Goal: Book appointment/travel/reservation

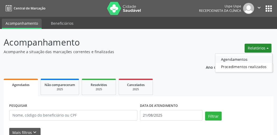
click at [231, 60] on link "Agendamentos" at bounding box center [244, 59] width 57 height 7
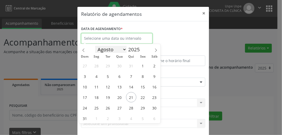
drag, startPoint x: 102, startPoint y: 40, endPoint x: 105, endPoint y: 51, distance: 10.8
click at [102, 40] on input "text" at bounding box center [116, 38] width 71 height 11
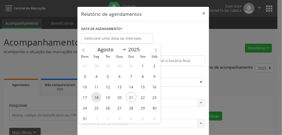
click at [95, 98] on span "18" at bounding box center [96, 97] width 10 height 10
type input "[DATE]"
click at [97, 99] on span "18" at bounding box center [96, 97] width 10 height 10
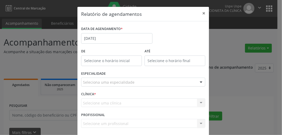
click at [96, 91] on div "CLÍNICA * Selecione uma clínica Nenhum resultado encontrado para: " " Não há ne…" at bounding box center [143, 101] width 127 height 21
click at [98, 85] on div "Seleciona uma especialidade" at bounding box center [143, 82] width 124 height 9
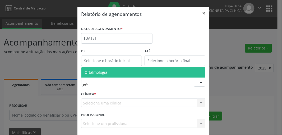
type input "oft"
click at [102, 64] on body "Central de Marcação Uspe Uspe Recepcionista da clínica  Configurações Sair app…" at bounding box center [141, 67] width 282 height 135
type input "12:00"
type input "ofta"
click at [99, 69] on span "Oftalmologia" at bounding box center [143, 72] width 124 height 11
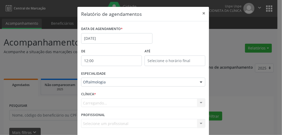
click at [95, 62] on input "12:00" at bounding box center [111, 61] width 61 height 11
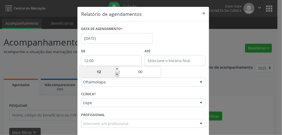
click at [117, 74] on span at bounding box center [117, 74] width 4 height 5
type input "11:00"
type input "11"
click at [117, 74] on span at bounding box center [117, 74] width 4 height 5
type input "10:00"
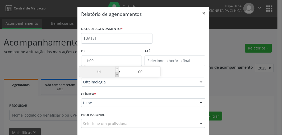
type input "10"
click at [117, 74] on span at bounding box center [117, 74] width 4 height 5
type input "09:00"
type input "09"
click at [118, 74] on span at bounding box center [117, 74] width 4 height 5
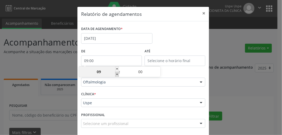
type input "08:00"
type input "08"
click at [118, 74] on span at bounding box center [117, 74] width 4 height 5
type input "07:00"
type input "07"
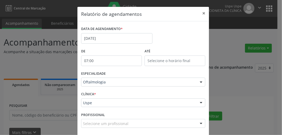
click at [158, 37] on div "DATA DE AGENDAMENTO * [DATE]" at bounding box center [143, 36] width 127 height 22
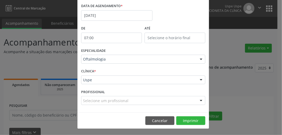
click at [87, 35] on input "07:00" at bounding box center [111, 38] width 61 height 11
click at [115, 51] on span at bounding box center [117, 51] width 4 height 5
type input "06:00"
type input "06"
click at [116, 51] on span at bounding box center [117, 51] width 4 height 5
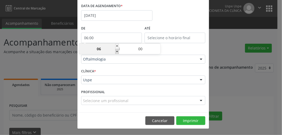
type input "05:00"
type input "05"
click at [116, 51] on span at bounding box center [117, 51] width 4 height 5
type input "04:00"
type input "04"
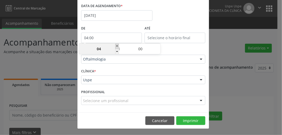
click at [117, 47] on span at bounding box center [117, 46] width 4 height 5
type input "05:00"
type input "05"
click at [117, 47] on span at bounding box center [117, 46] width 4 height 5
type input "06:00"
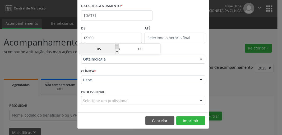
type input "06"
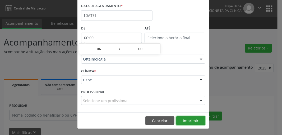
click at [186, 120] on button "Imprimir" at bounding box center [190, 121] width 29 height 9
